Goal: Information Seeking & Learning: Learn about a topic

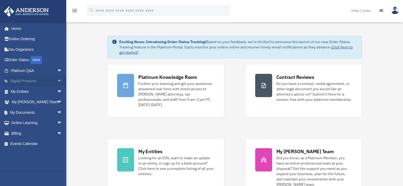
click at [57, 83] on span "arrow_drop_down" at bounding box center [62, 81] width 11 height 11
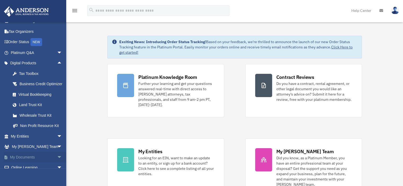
scroll to position [51, 0]
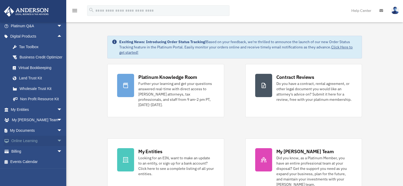
click at [57, 141] on span "arrow_drop_down" at bounding box center [62, 141] width 11 height 11
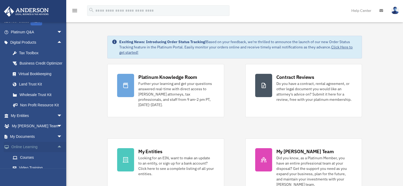
scroll to position [30, 0]
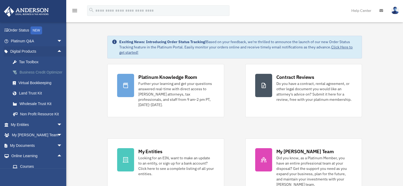
click at [33, 73] on div "Business Credit Optimizer" at bounding box center [41, 72] width 45 height 7
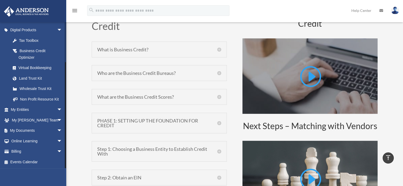
scroll to position [265, 0]
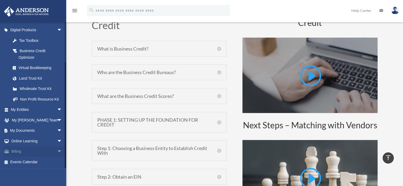
click at [57, 151] on span "arrow_drop_down" at bounding box center [62, 152] width 11 height 11
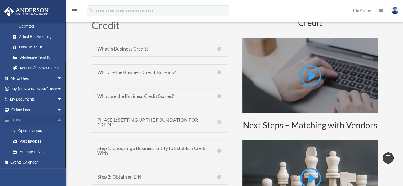
scroll to position [83, 0]
click at [57, 108] on span "arrow_drop_down" at bounding box center [62, 109] width 11 height 11
click at [57, 101] on span "arrow_drop_down" at bounding box center [62, 99] width 11 height 11
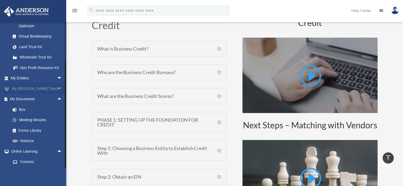
click at [57, 87] on span "arrow_drop_down" at bounding box center [62, 88] width 11 height 11
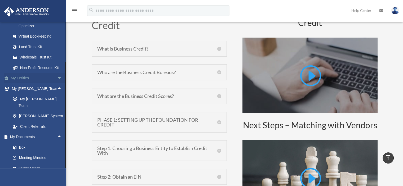
click at [57, 79] on span "arrow_drop_down" at bounding box center [62, 78] width 11 height 11
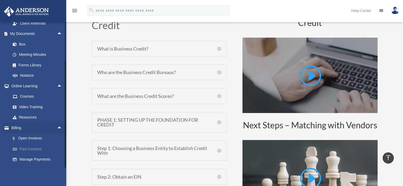
scroll to position [250, 0]
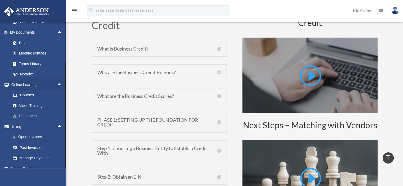
click at [34, 111] on link "Resources" at bounding box center [38, 116] width 63 height 11
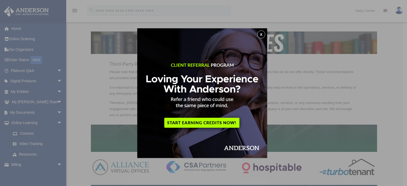
click at [262, 36] on button "x" at bounding box center [261, 34] width 8 height 8
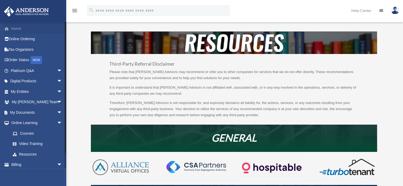
click at [29, 33] on link "Home" at bounding box center [37, 28] width 67 height 11
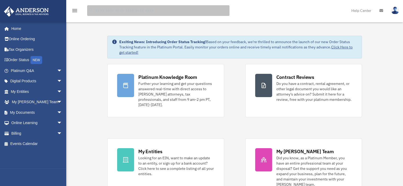
click at [164, 11] on input "search" at bounding box center [158, 10] width 142 height 11
type input "**********"
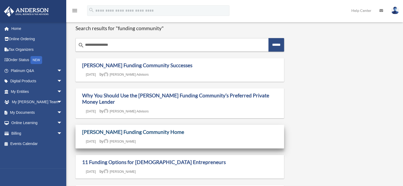
click at [143, 132] on link "[PERSON_NAME] Funding Community Home" at bounding box center [133, 132] width 102 height 6
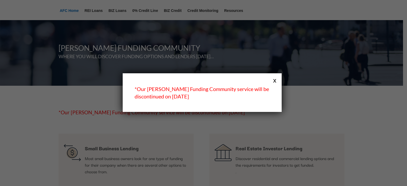
click at [276, 78] on button "x" at bounding box center [274, 80] width 7 height 7
